Goal: Find specific page/section: Find specific page/section

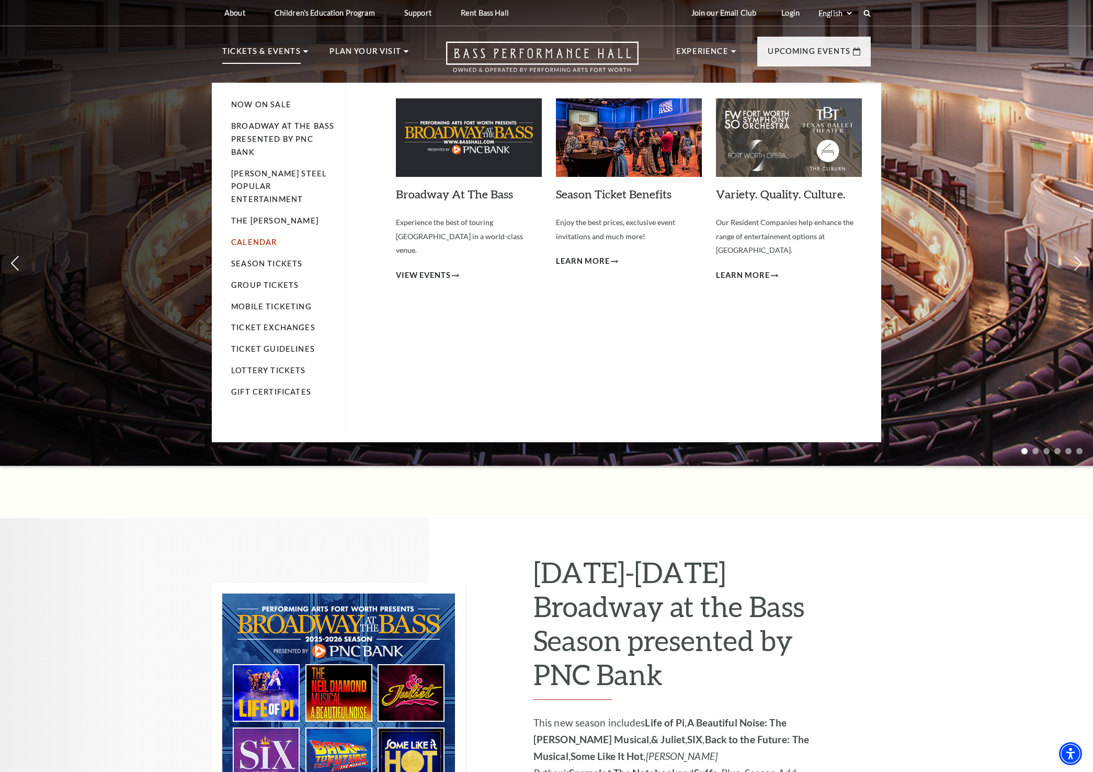
click at [265, 238] on link "Calendar" at bounding box center [254, 242] width 46 height 9
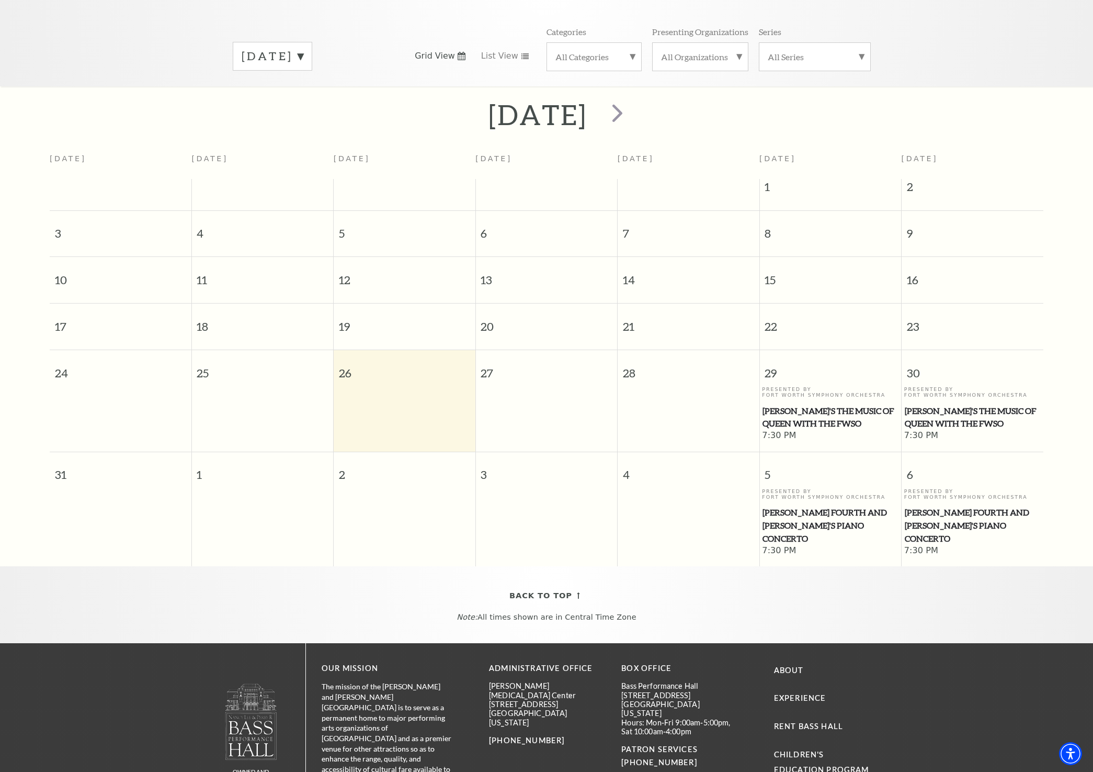
scroll to position [145, 0]
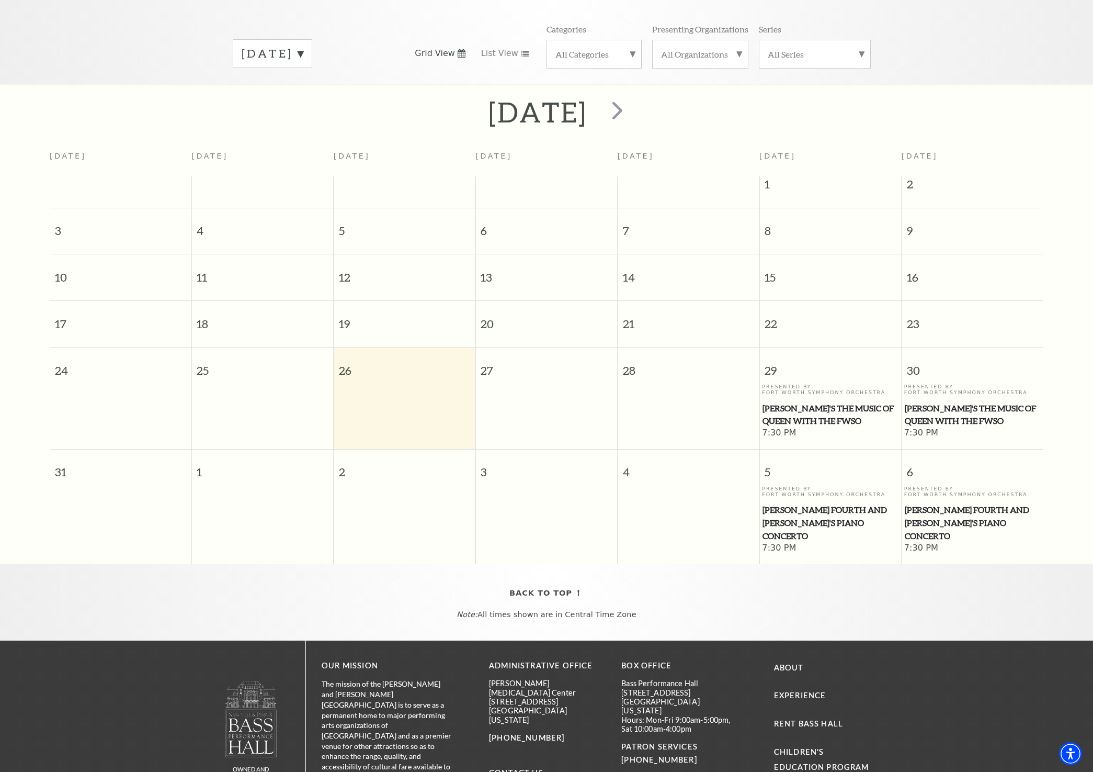
click at [399, 485] on td at bounding box center [405, 519] width 142 height 69
